Goal: Information Seeking & Learning: Find specific page/section

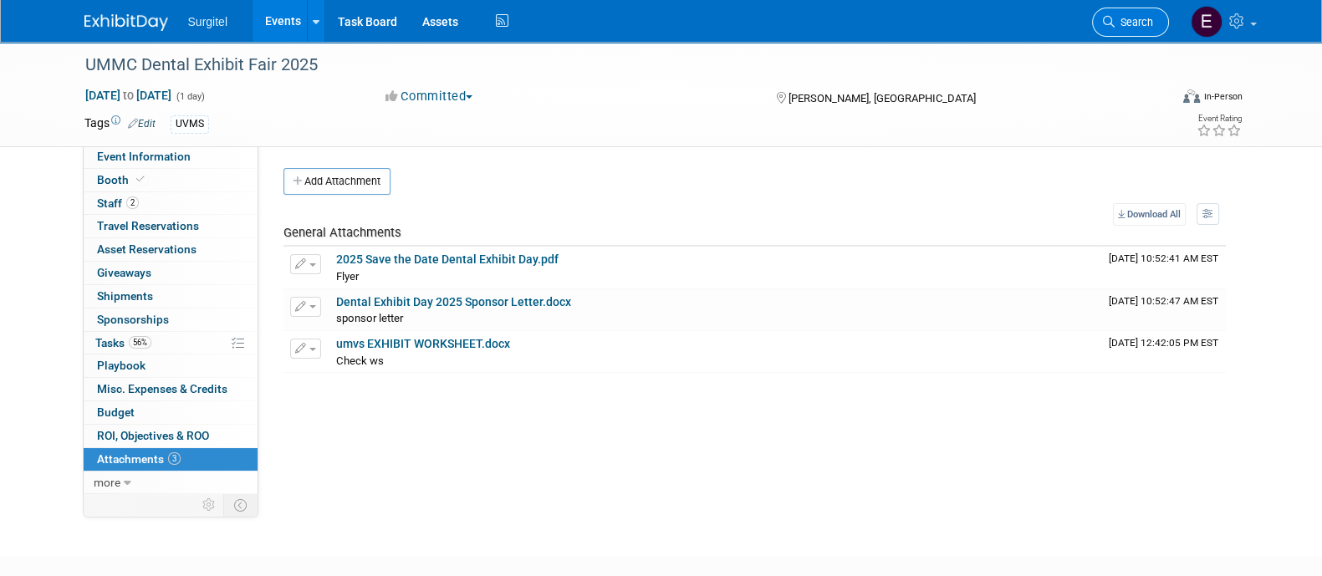
click at [1124, 18] on span "Search" at bounding box center [1134, 22] width 38 height 13
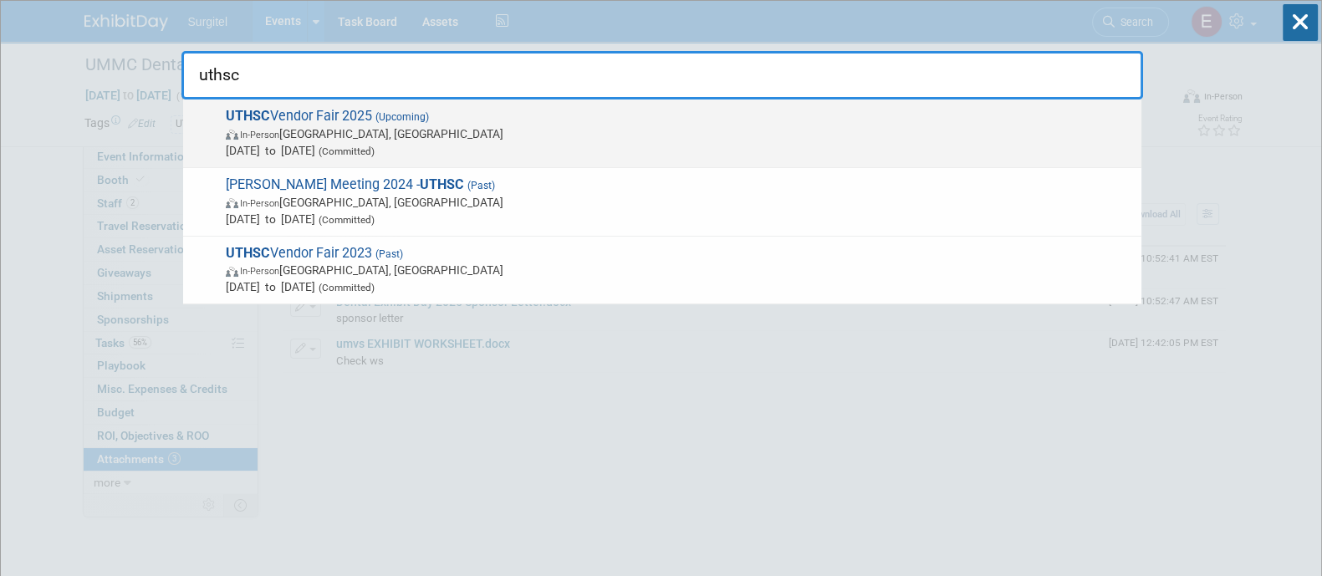
type input "uthsc"
click at [401, 140] on span "In-Person [GEOGRAPHIC_DATA], [GEOGRAPHIC_DATA]" at bounding box center [679, 133] width 907 height 17
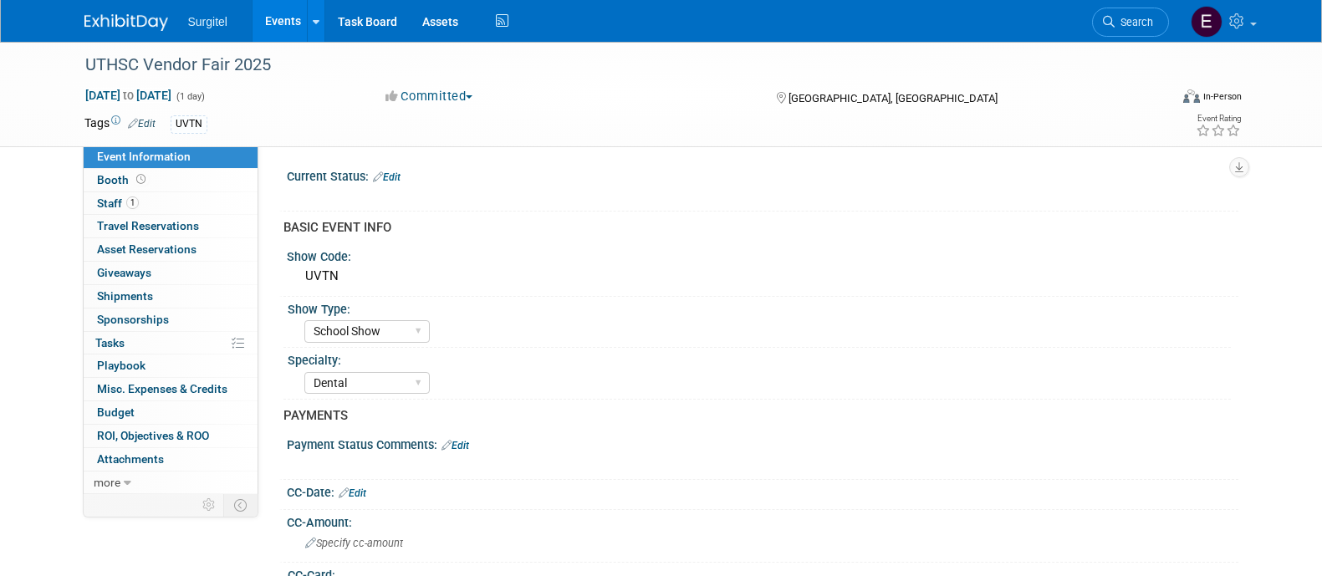
select select "School Show"
select select "Dental"
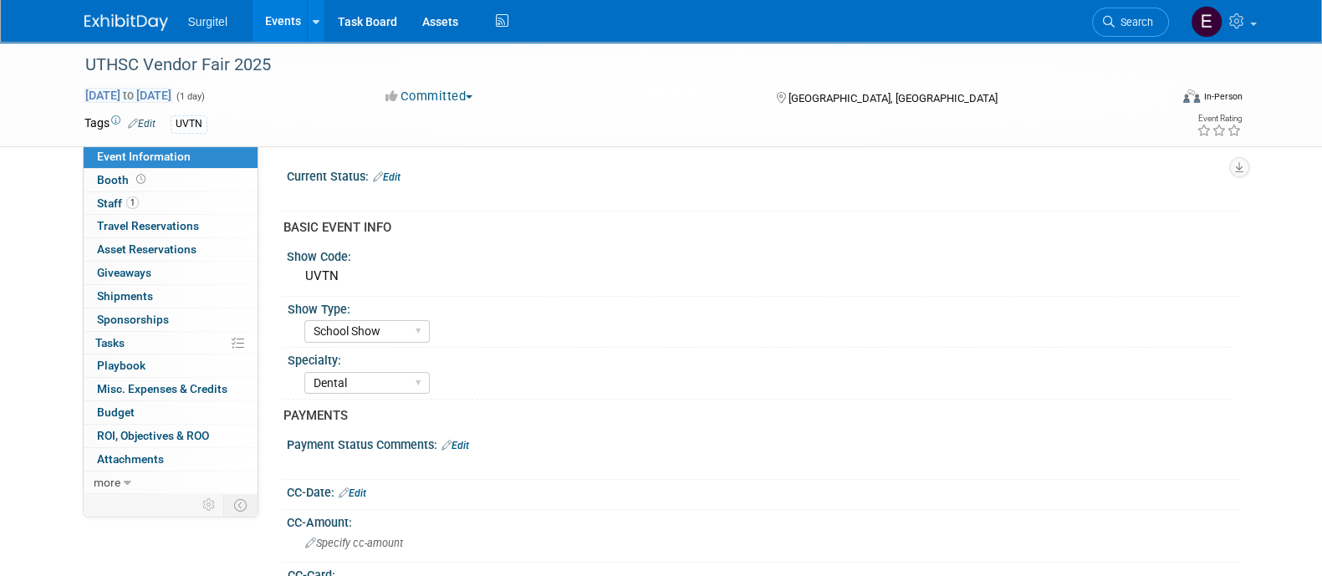
click at [131, 96] on span "Oct 15, 2025 to Oct 15, 2025" at bounding box center [128, 95] width 88 height 15
type input "Oct 15, 2025"
select select "9"
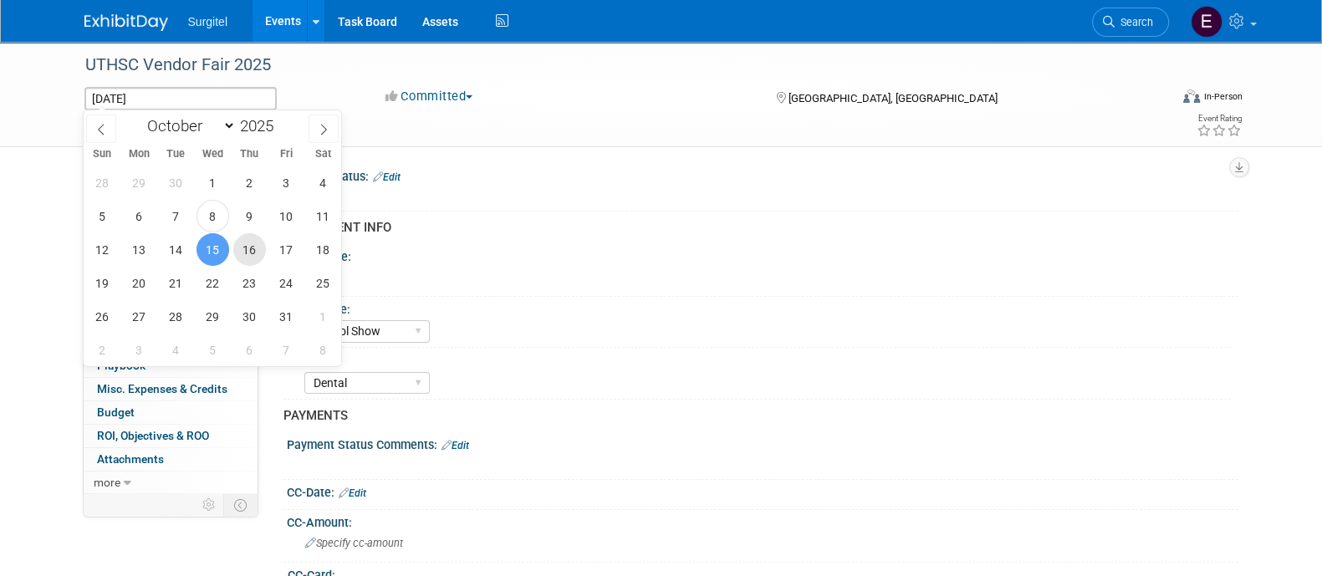
click at [249, 255] on span "16" at bounding box center [249, 249] width 33 height 33
type input "Oct 16, 2025"
click at [249, 255] on span "16" at bounding box center [249, 249] width 33 height 33
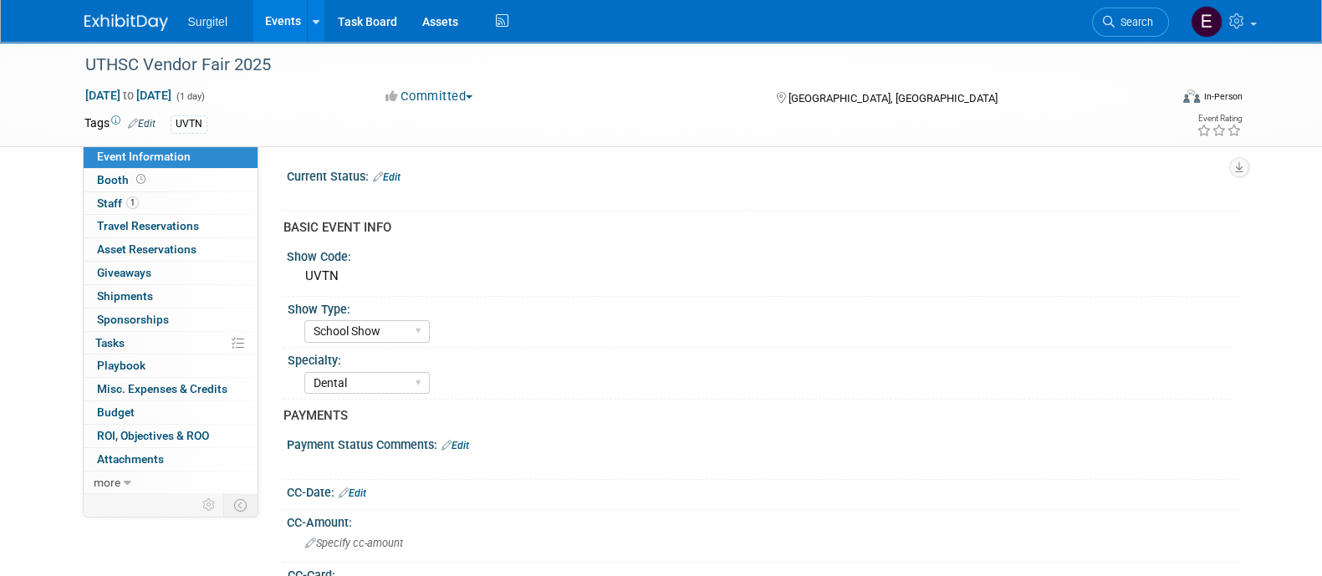
click at [289, 28] on link "Events" at bounding box center [283, 21] width 61 height 42
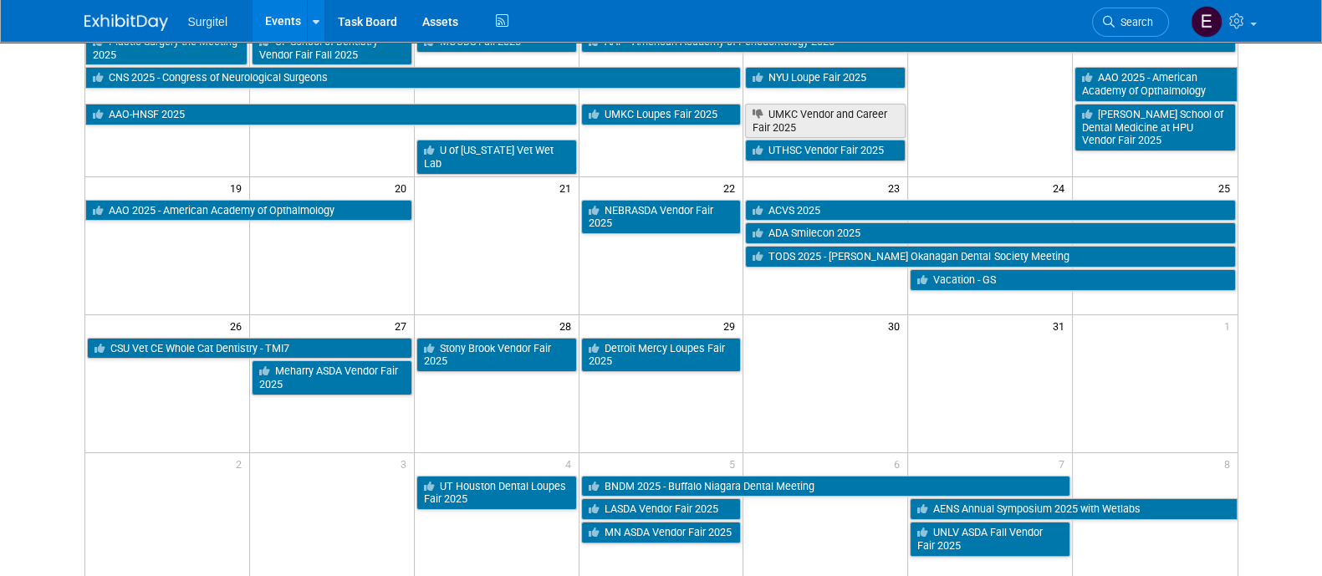
scroll to position [456, 0]
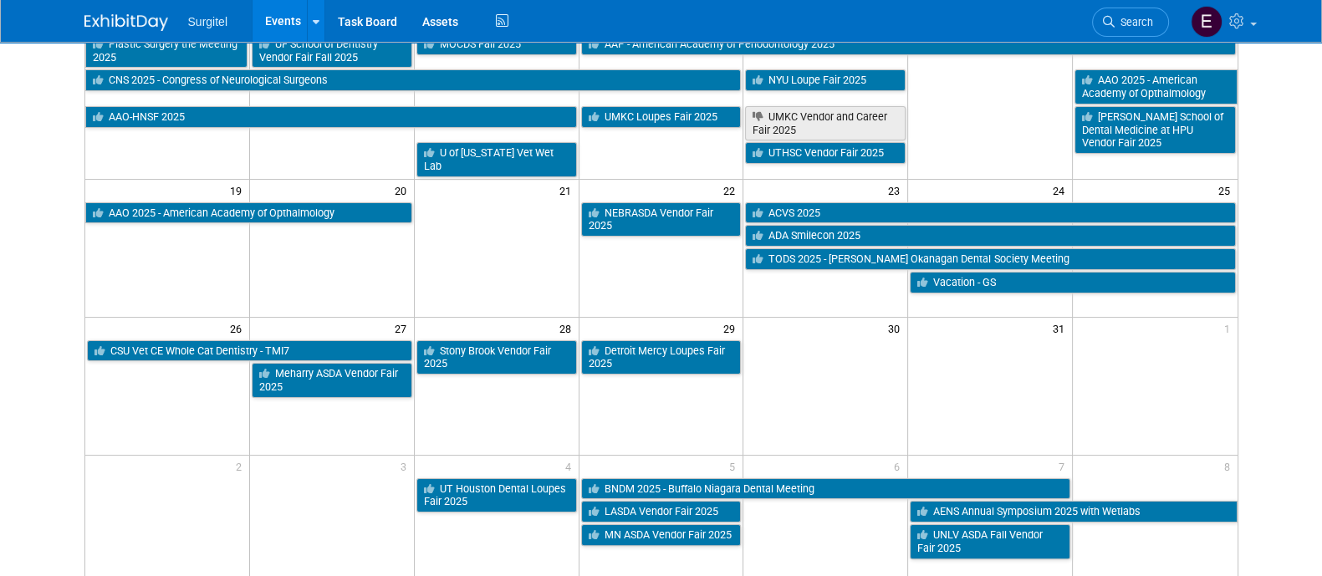
click at [121, 35] on div "Surgitel Events Add Event Bulk Upload Events Shareable Event Boards Recently Vi…" at bounding box center [661, 21] width 1154 height 42
click at [275, 31] on link "Events" at bounding box center [283, 21] width 61 height 42
